Goal: Information Seeking & Learning: Learn about a topic

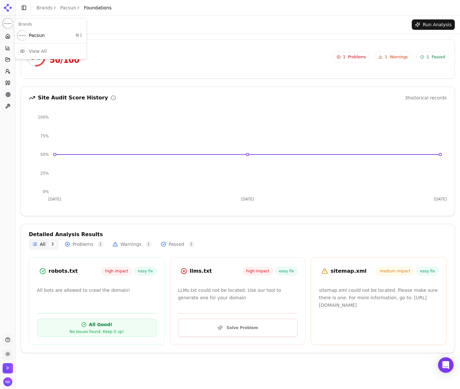
click at [11, 28] on html "Pacsun Platform Home Competition Topics Prompts Citations Optimize Toolbox Supp…" at bounding box center [230, 194] width 460 height 389
click at [29, 36] on div "Pacsun ⌘ 1" at bounding box center [50, 35] width 69 height 13
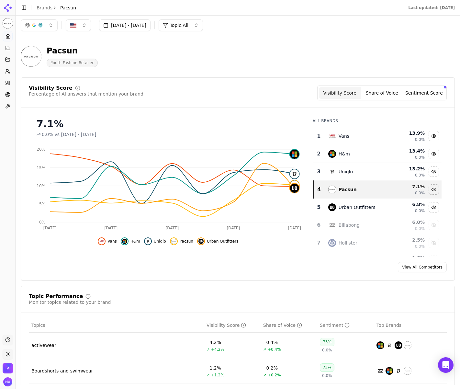
click at [97, 135] on span "vs [DATE] - [DATE]" at bounding box center [76, 134] width 42 height 6
click at [150, 27] on button "[DATE] - [DATE]" at bounding box center [125, 25] width 52 height 12
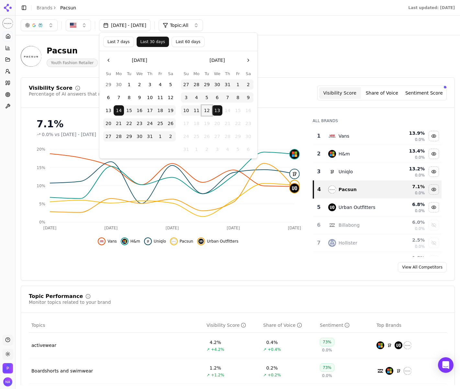
click at [207, 110] on button "12" at bounding box center [207, 110] width 10 height 10
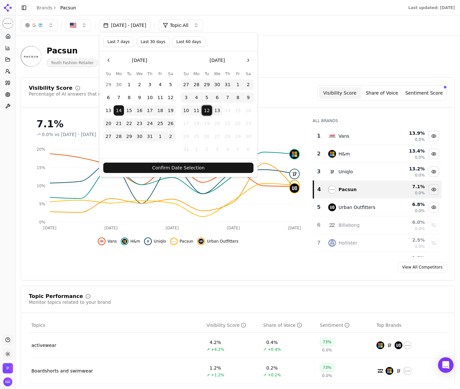
click at [217, 110] on button "13" at bounding box center [217, 110] width 10 height 10
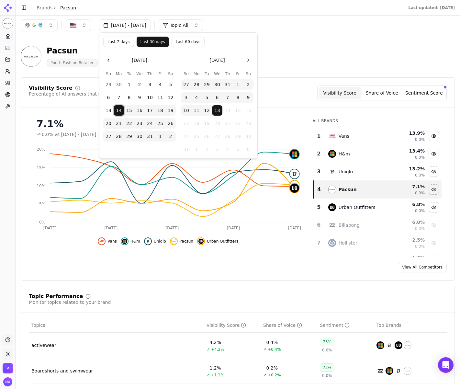
click at [121, 110] on button "14" at bounding box center [119, 110] width 10 height 10
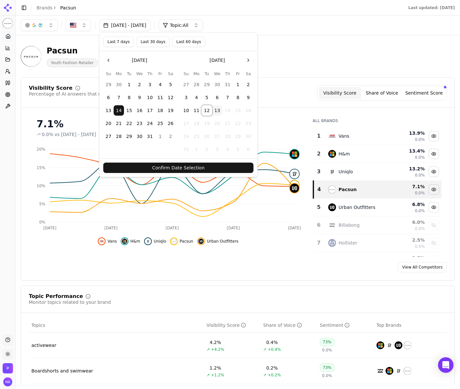
click at [205, 110] on button "12" at bounding box center [207, 110] width 10 height 10
click at [218, 110] on button "13" at bounding box center [217, 110] width 10 height 10
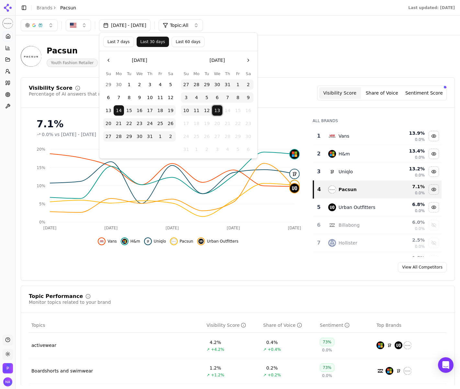
click at [124, 109] on button "15" at bounding box center [129, 110] width 10 height 10
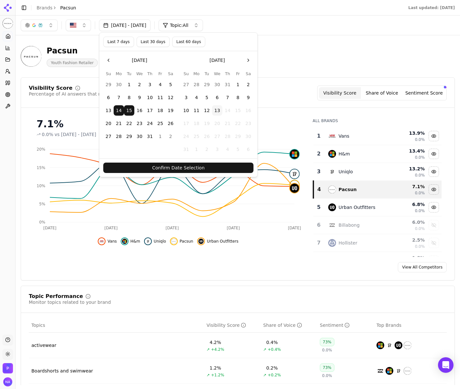
click at [124, 42] on button "Last 7 days" at bounding box center [118, 42] width 31 height 10
drag, startPoint x: 217, startPoint y: 97, endPoint x: 199, endPoint y: 121, distance: 30.1
click at [199, 121] on tbody "27 28 29 30 31 1 2 3 4 5 6 7 8 9 10 11 12 13 14 15 16 17 18 19 20 21 22 23 24 2…" at bounding box center [217, 116] width 73 height 78
click at [205, 114] on button "12" at bounding box center [207, 110] width 10 height 10
click at [221, 111] on button "13" at bounding box center [217, 110] width 10 height 10
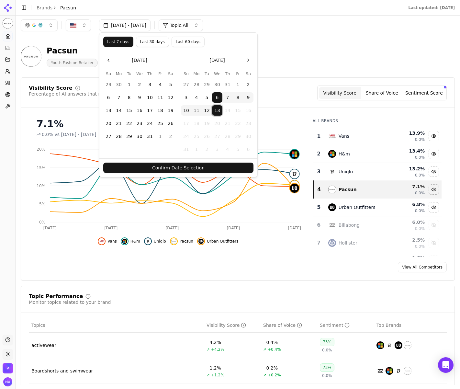
click at [220, 95] on button "6" at bounding box center [217, 97] width 10 height 10
click at [228, 98] on button "7" at bounding box center [228, 97] width 10 height 10
click at [243, 97] on button "9" at bounding box center [248, 97] width 10 height 10
click at [183, 113] on button "10" at bounding box center [186, 110] width 10 height 10
click at [205, 113] on button "12" at bounding box center [207, 110] width 10 height 10
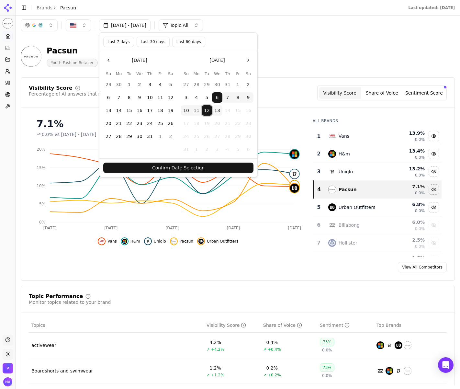
click at [216, 98] on button "6" at bounding box center [217, 97] width 10 height 10
click at [206, 110] on button "12" at bounding box center [207, 110] width 10 height 10
click at [218, 110] on button "13" at bounding box center [217, 110] width 10 height 10
click at [216, 167] on button "Confirm Date Selection" at bounding box center [178, 168] width 150 height 10
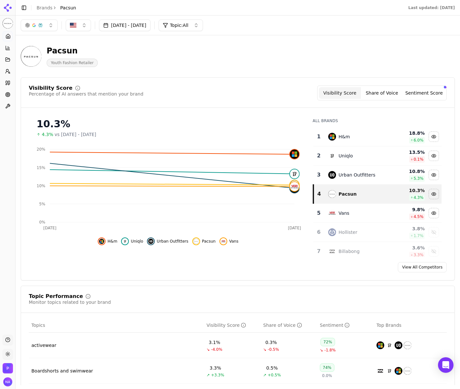
click at [420, 97] on button "Sentiment Score" at bounding box center [424, 93] width 42 height 12
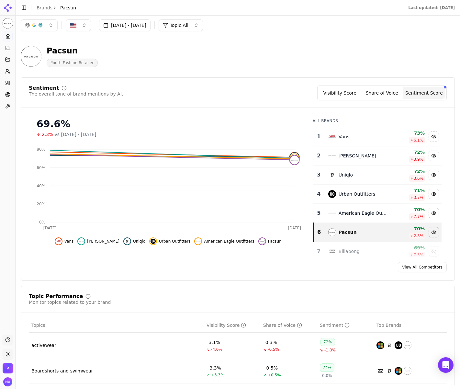
click at [335, 96] on button "Visibility Score" at bounding box center [340, 93] width 42 height 12
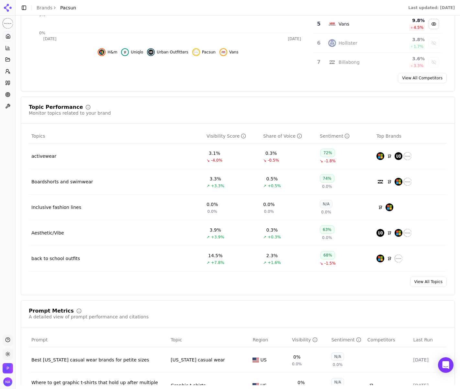
scroll to position [190, 0]
click at [431, 283] on link "View All Topics" at bounding box center [428, 281] width 37 height 10
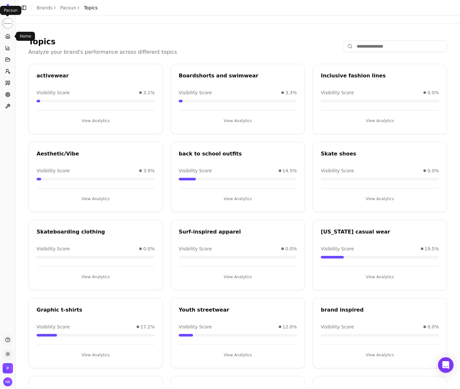
click at [6, 23] on html "Pacsun Platform Home Competition Topics Prompts Citations Optimize Toolbox Supp…" at bounding box center [230, 194] width 460 height 389
click at [40, 35] on div "Pacsun ⌘ 1" at bounding box center [50, 35] width 69 height 13
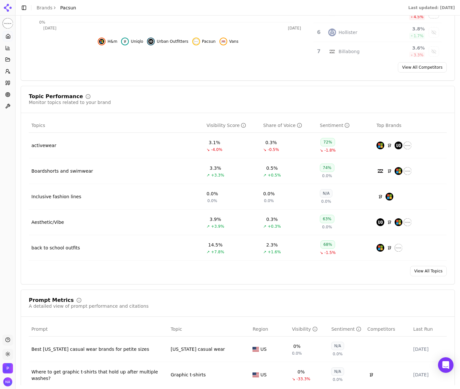
scroll to position [202, 0]
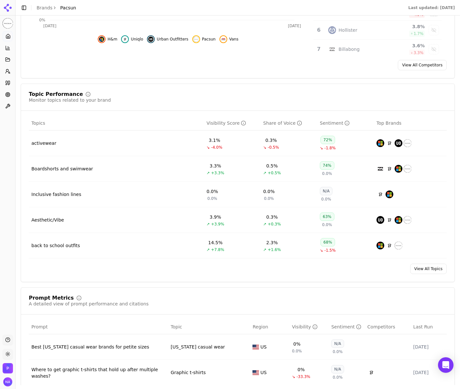
click at [423, 274] on link "View All Topics" at bounding box center [428, 269] width 37 height 10
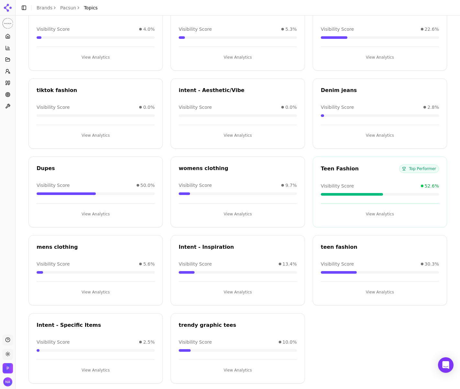
scroll to position [387, 0]
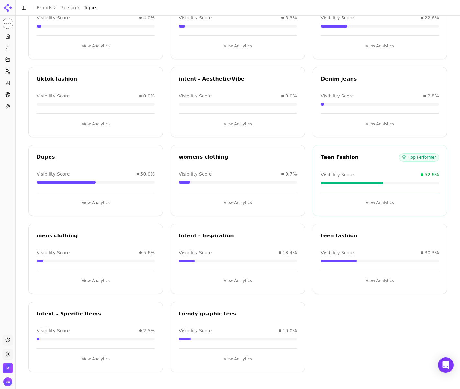
click at [372, 177] on div "Visibility Score 52.6%" at bounding box center [380, 174] width 118 height 6
click at [377, 203] on button "View Analytics" at bounding box center [380, 203] width 118 height 10
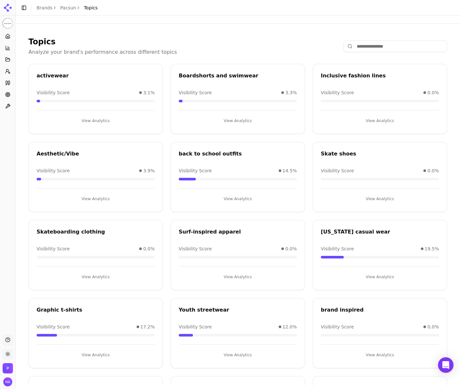
click at [71, 8] on link "Pacsun" at bounding box center [68, 8] width 16 height 6
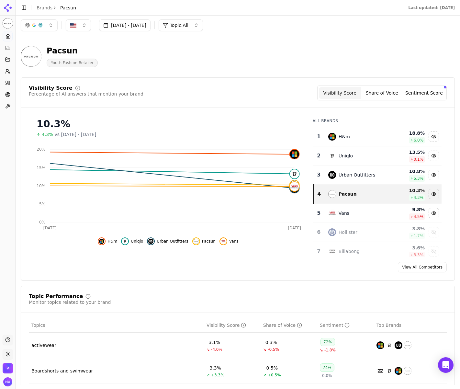
click at [158, 65] on div "Pacsun Youth Fashion Retailer" at bounding box center [166, 56] width 290 height 21
click at [8, 72] on circle at bounding box center [8, 72] width 1 height 1
